Goal: Transaction & Acquisition: Purchase product/service

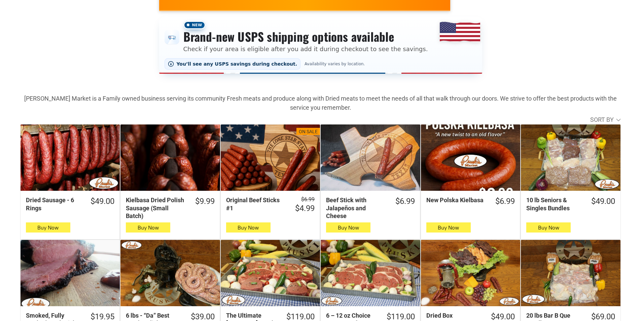
scroll to position [135, 0]
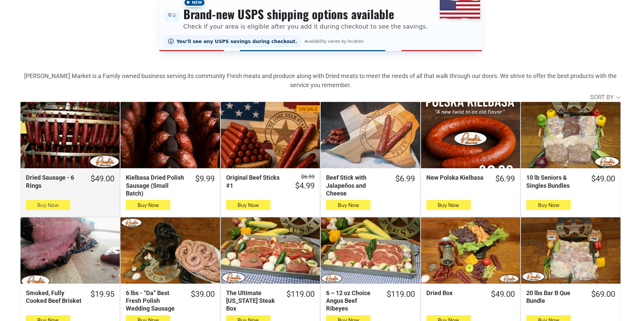
click at [34, 209] on button "Buy Now" at bounding box center [48, 205] width 44 height 10
click at [34, 210] on button "Buy Now" at bounding box center [48, 205] width 44 height 10
click at [41, 208] on span "Buy Now" at bounding box center [47, 205] width 21 height 6
